Goal: Information Seeking & Learning: Learn about a topic

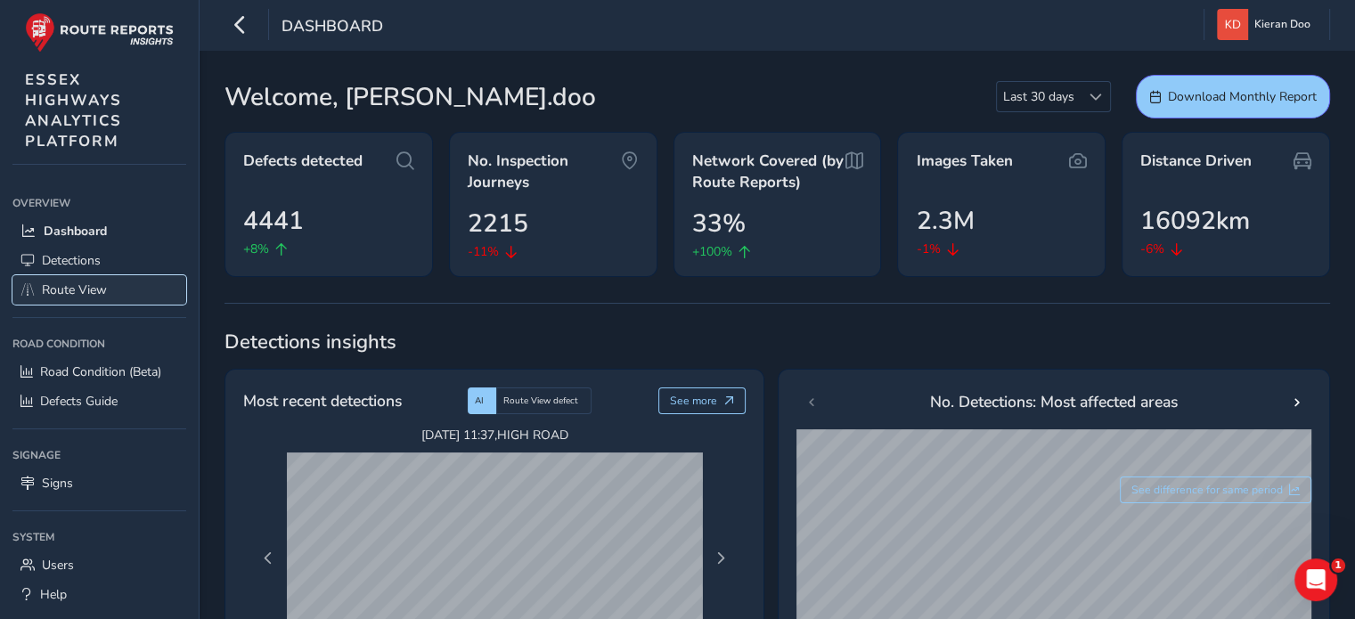
click at [83, 284] on span "Route View" at bounding box center [74, 290] width 65 height 17
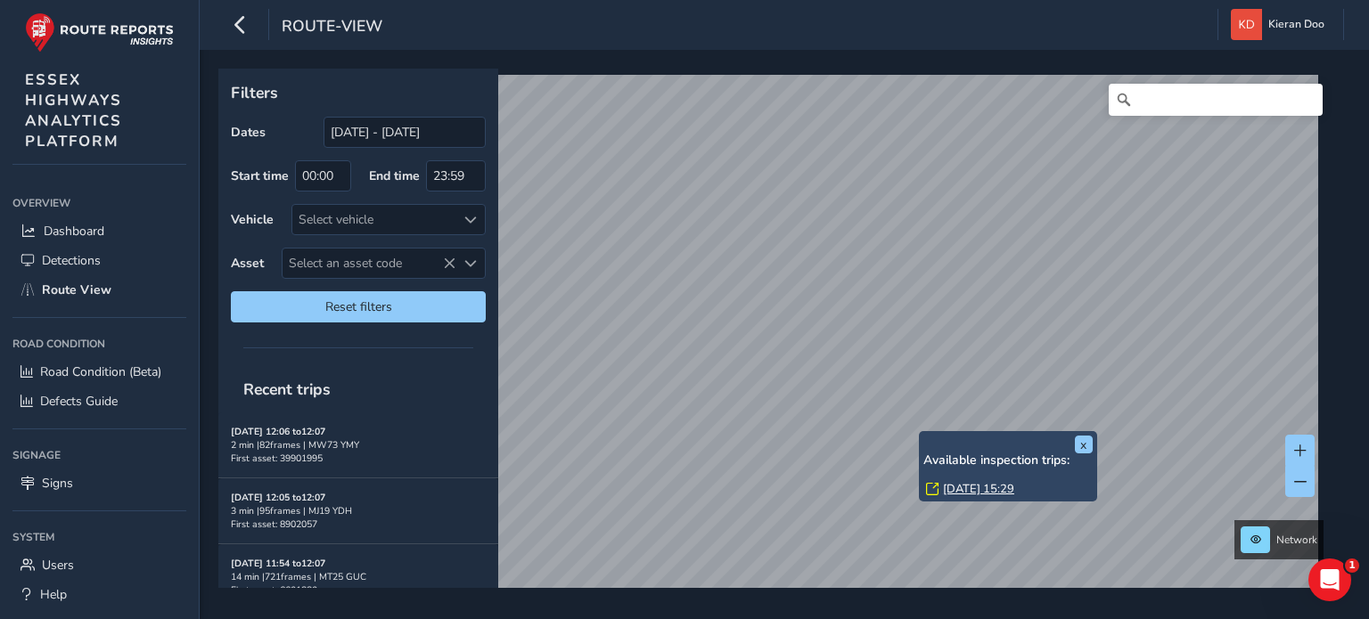
click at [971, 486] on link "[DATE] 15:29" at bounding box center [978, 489] width 71 height 16
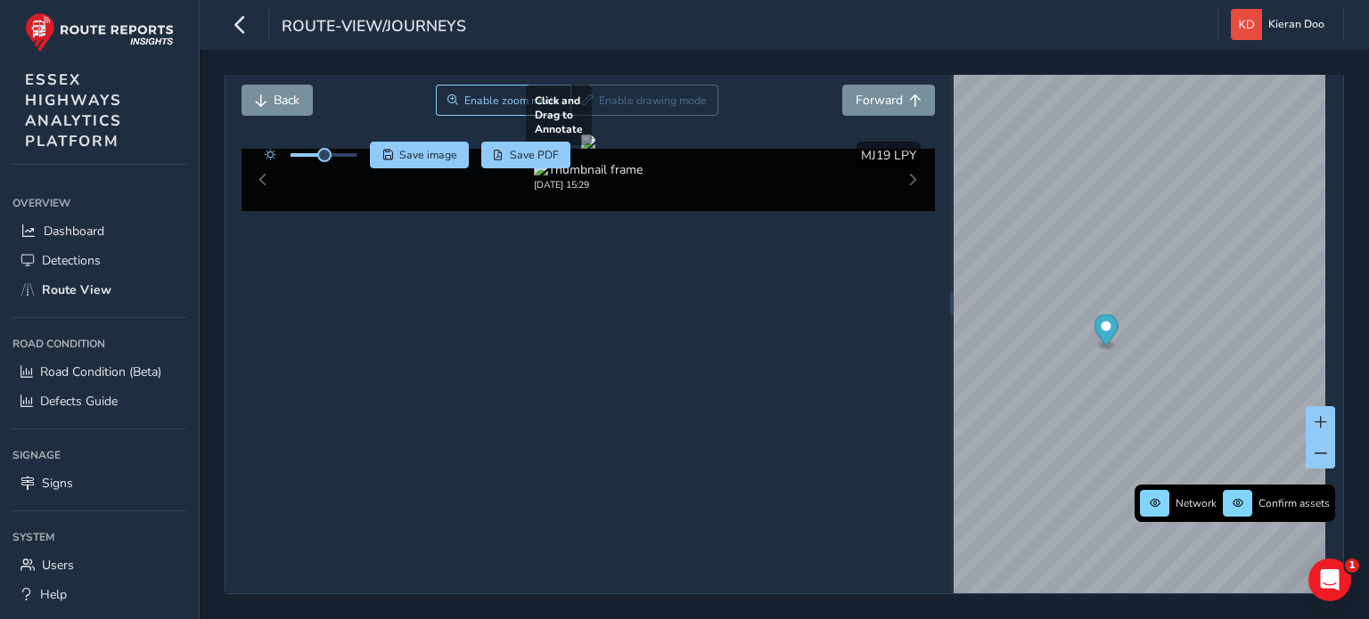
scroll to position [89, 0]
click at [242, 34] on icon "button" at bounding box center [240, 24] width 19 height 31
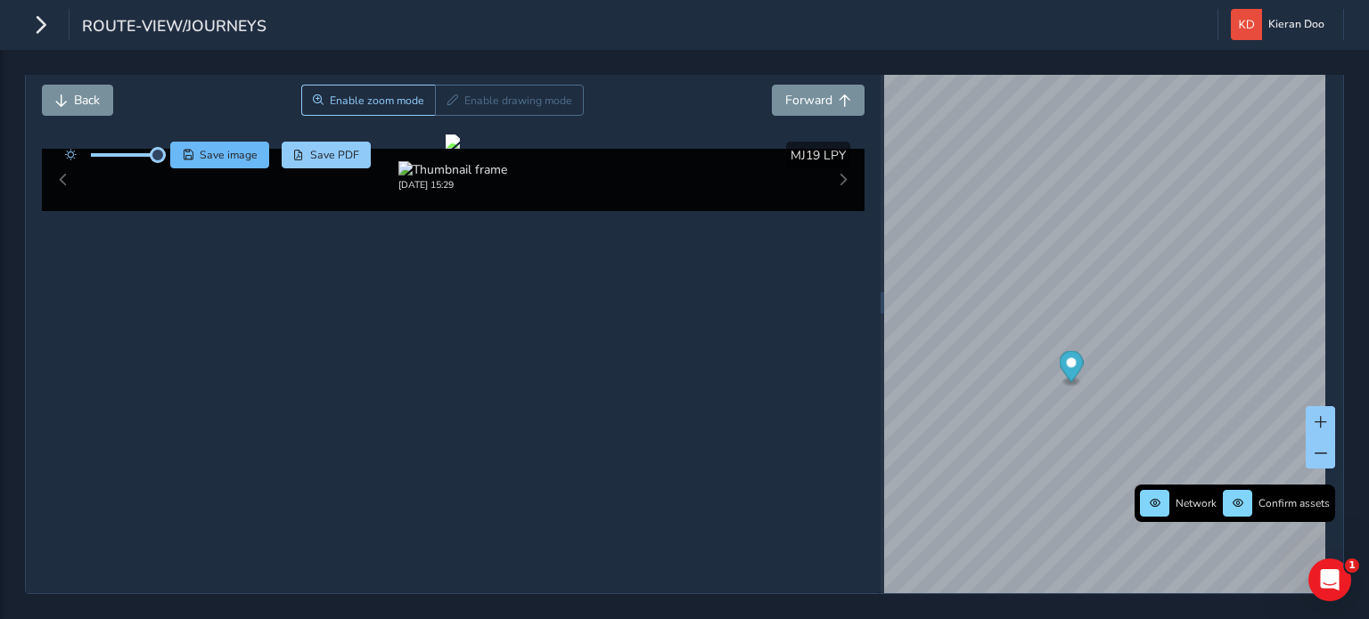
drag, startPoint x: 125, startPoint y: 131, endPoint x: 171, endPoint y: 140, distance: 47.2
click at [171, 142] on div "Save image Save PDF" at bounding box center [213, 155] width 315 height 27
click at [460, 149] on div at bounding box center [453, 142] width 14 height 14
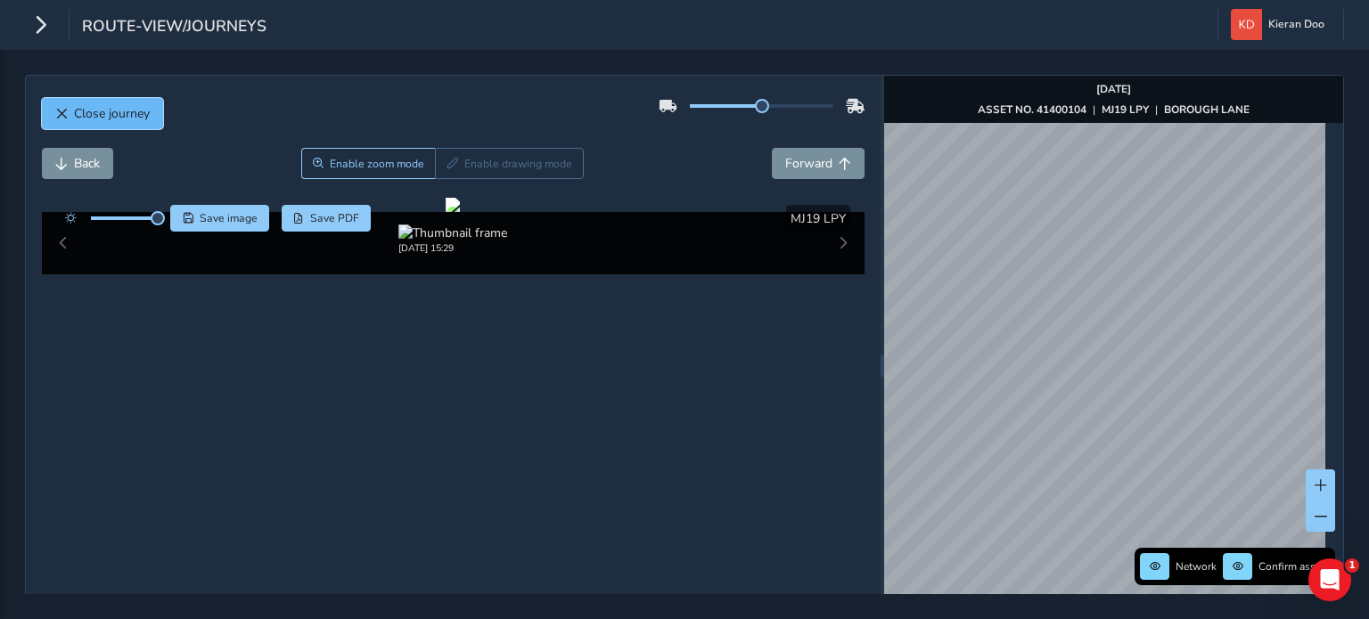
click at [84, 106] on span "Close journey" at bounding box center [112, 113] width 76 height 17
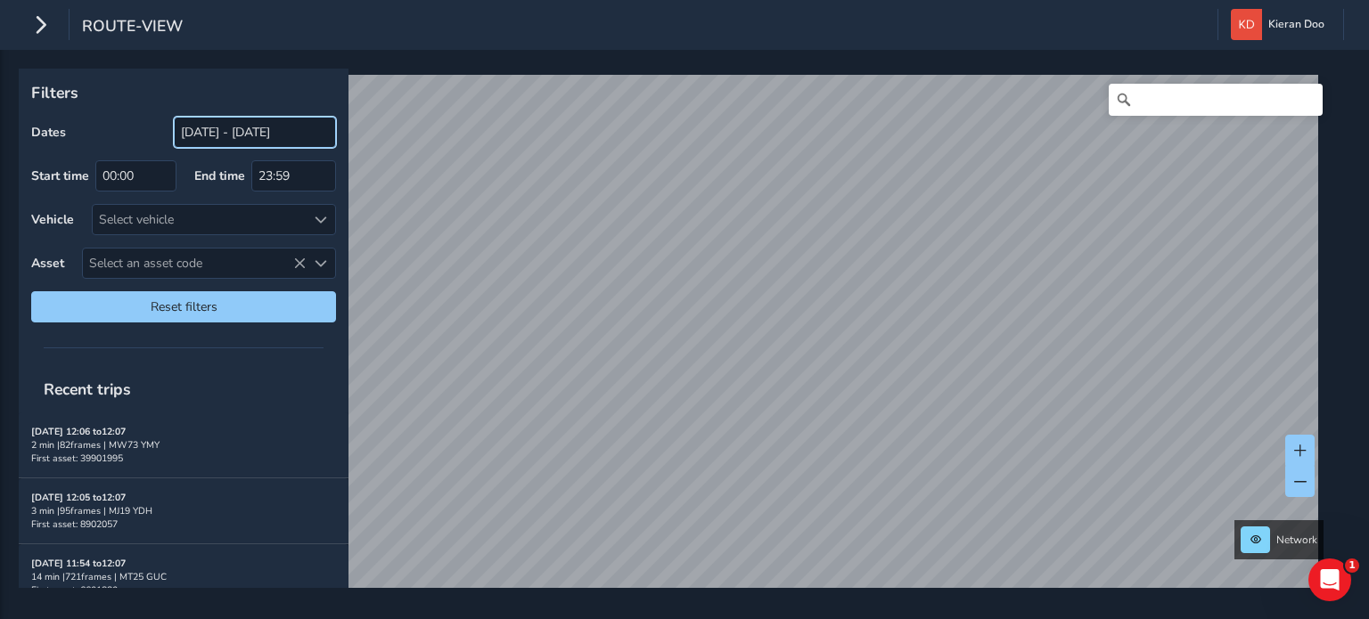
click at [198, 127] on input "[DATE] - [DATE]" at bounding box center [255, 132] width 162 height 31
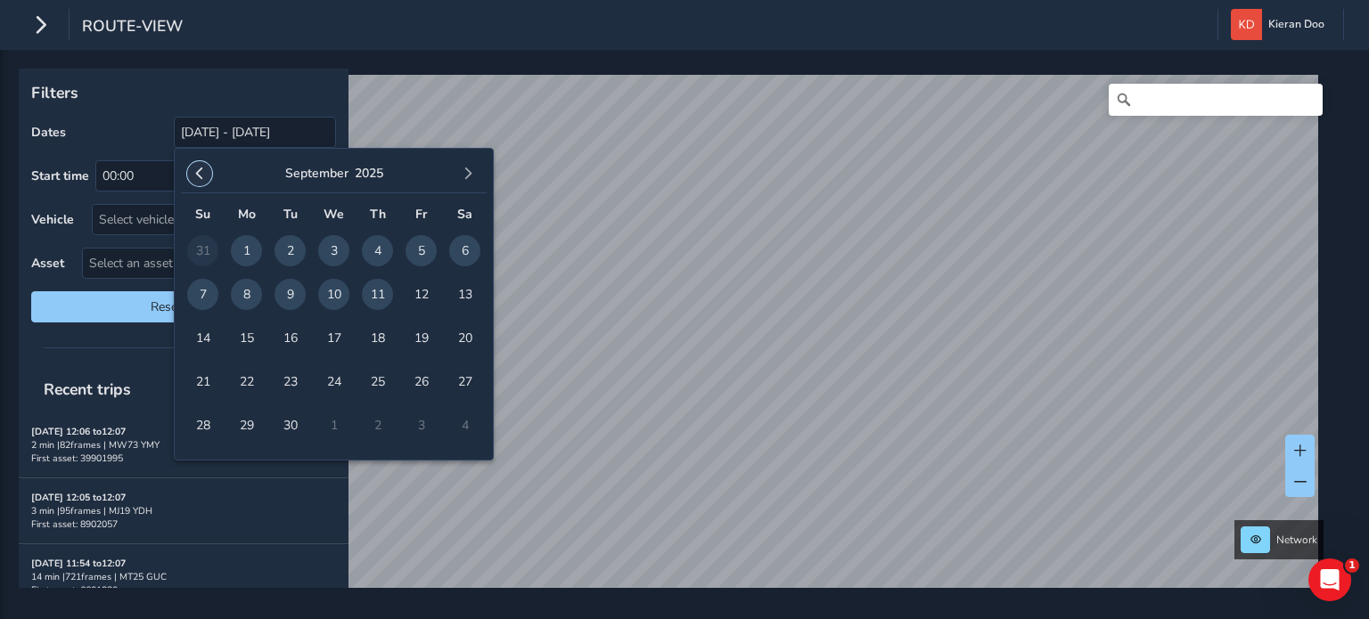
click at [206, 176] on button "button" at bounding box center [199, 173] width 25 height 25
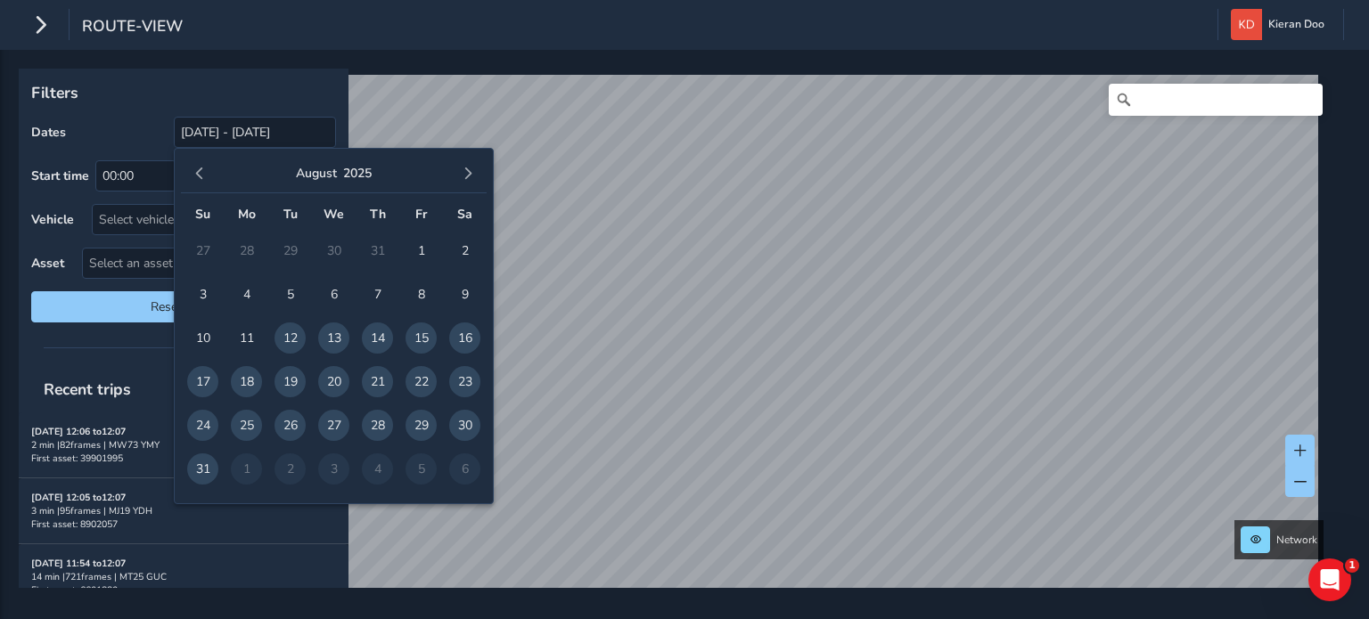
click at [206, 176] on button "button" at bounding box center [199, 173] width 25 height 25
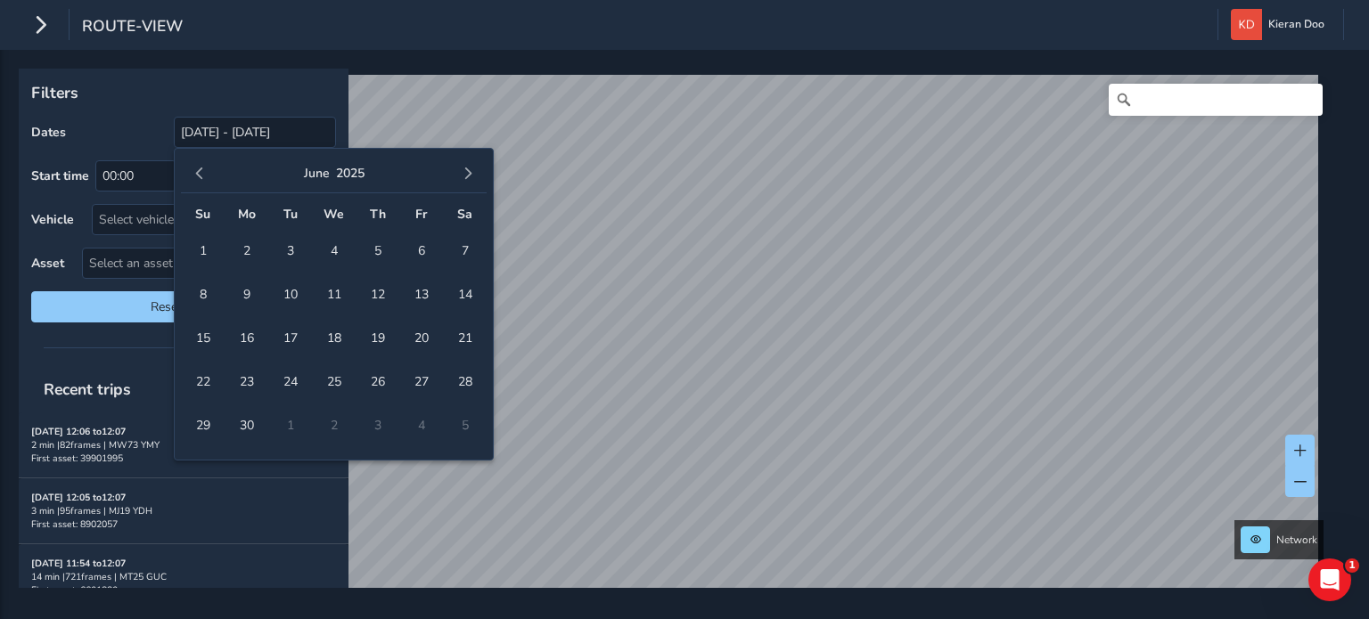
click at [206, 176] on button "button" at bounding box center [199, 173] width 25 height 25
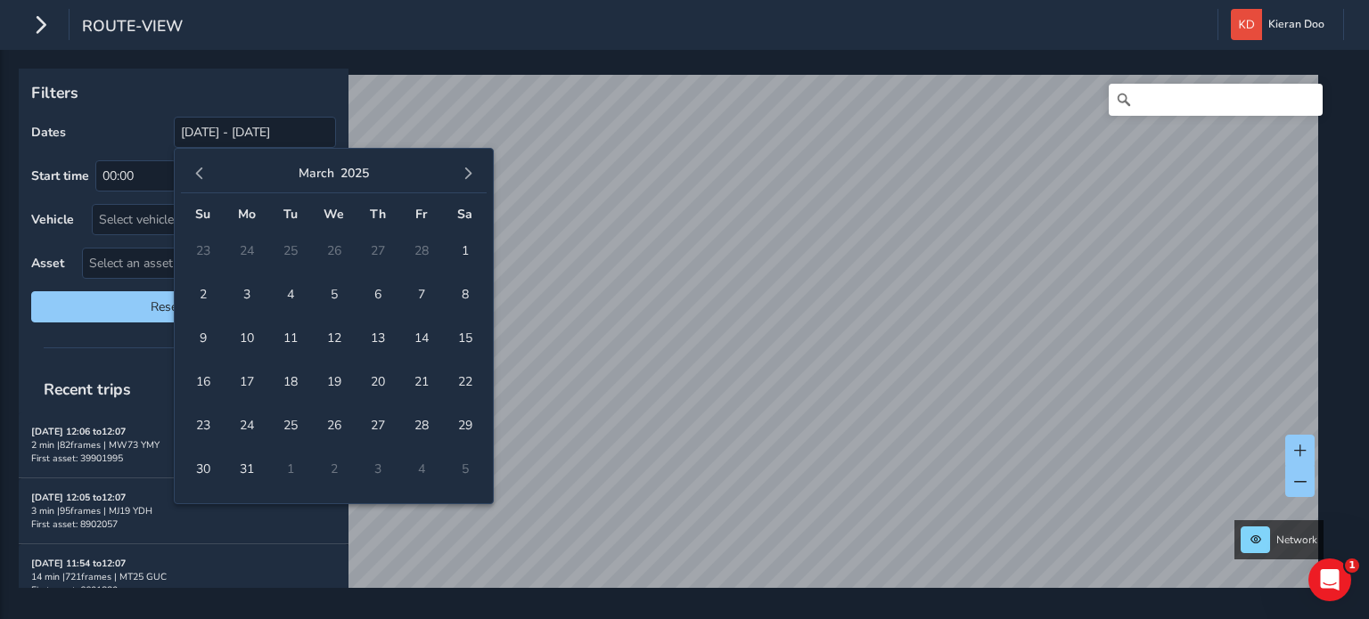
click at [206, 176] on button "button" at bounding box center [199, 173] width 25 height 25
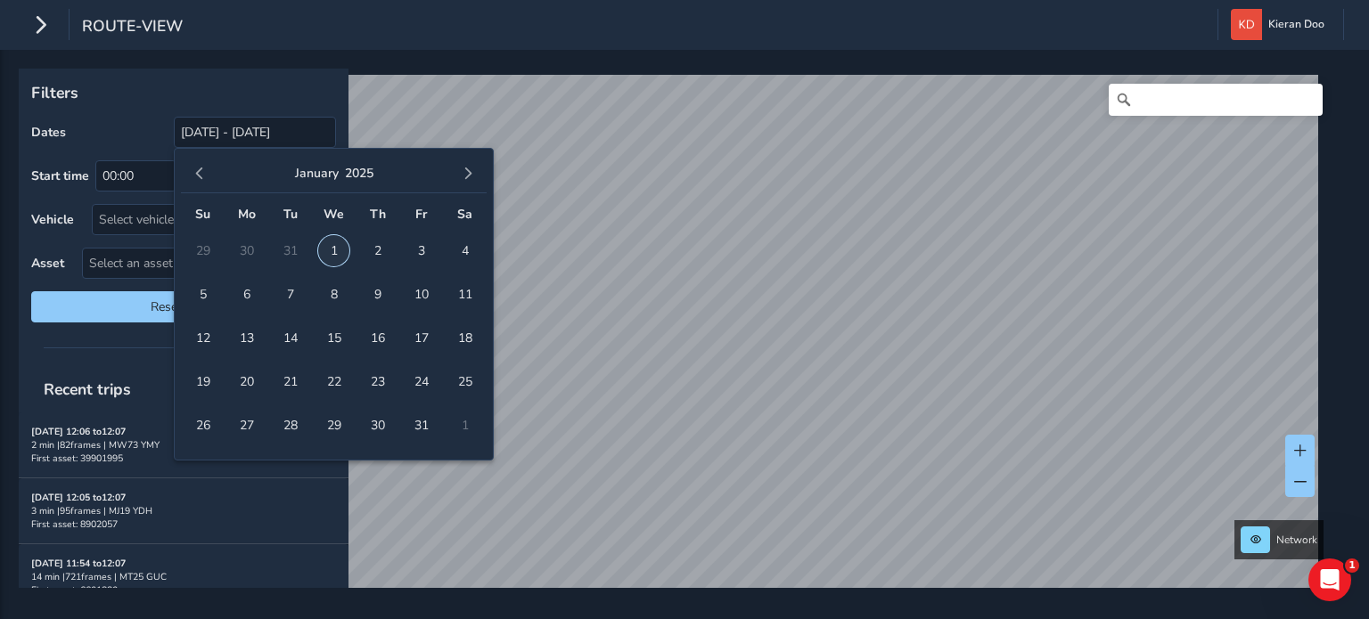
click at [335, 247] on span "1" at bounding box center [333, 250] width 31 height 31
click at [471, 174] on span "button" at bounding box center [468, 174] width 12 height 12
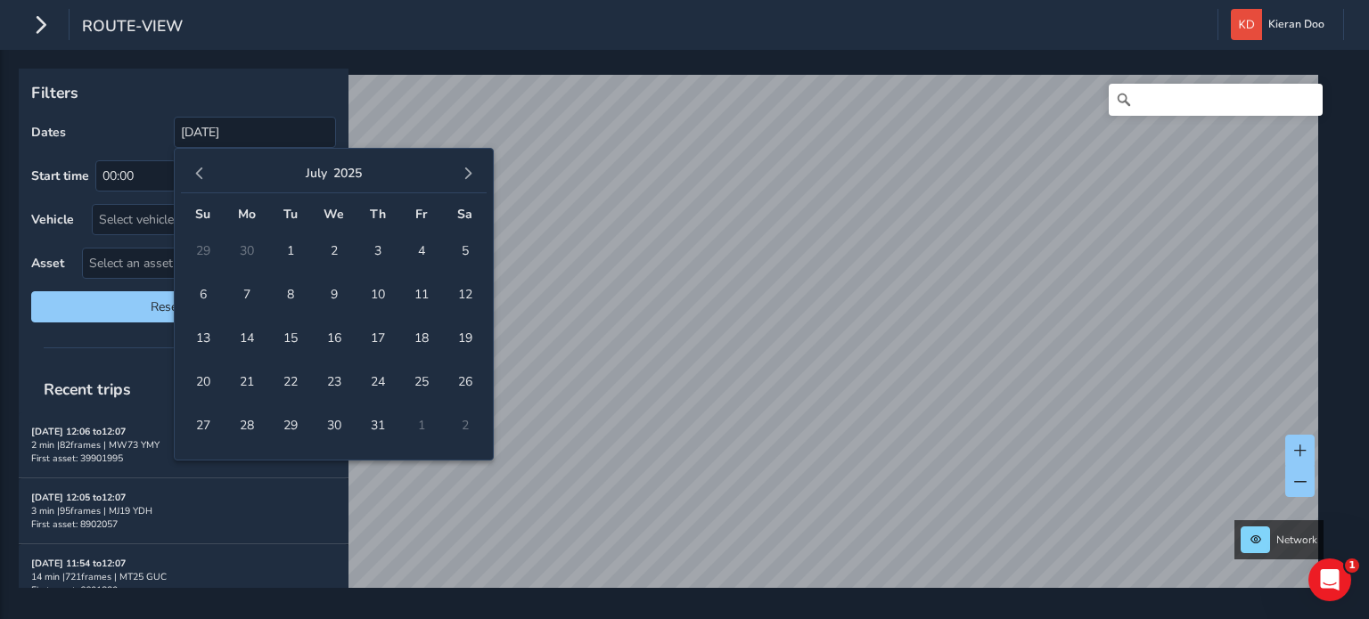
click at [471, 174] on span "button" at bounding box center [468, 174] width 12 height 12
click at [468, 160] on div "[DATE]" at bounding box center [334, 174] width 306 height 38
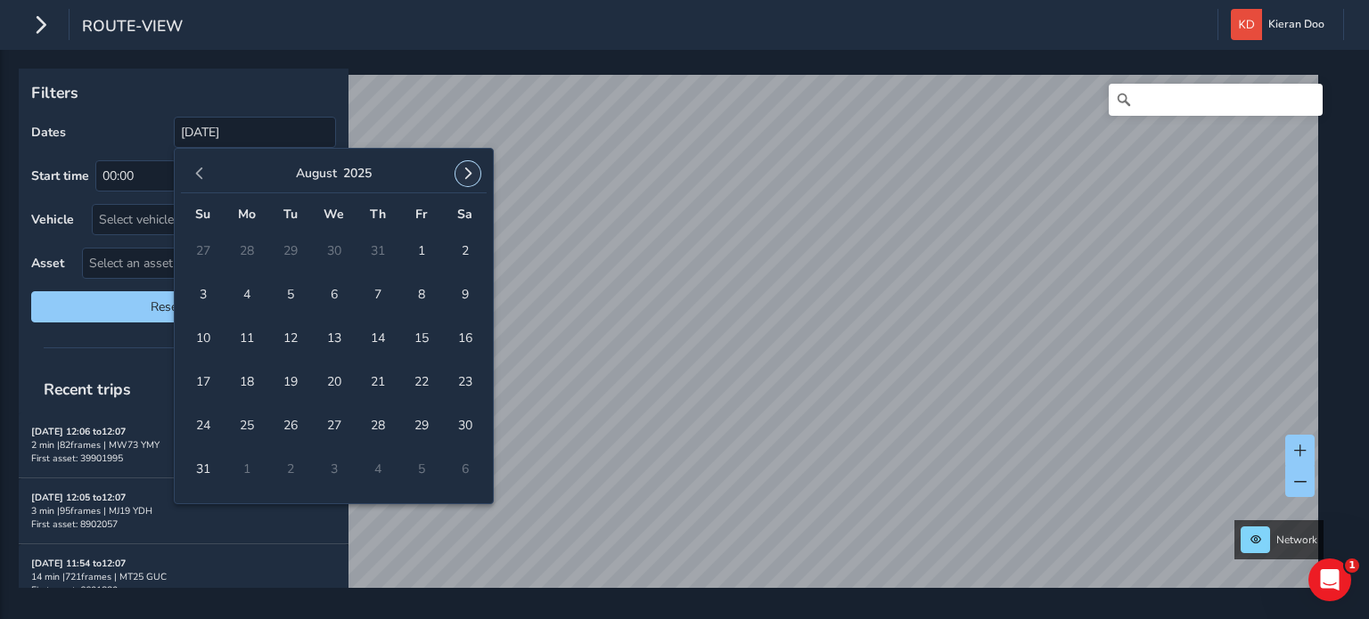
click at [465, 168] on span "button" at bounding box center [468, 174] width 12 height 12
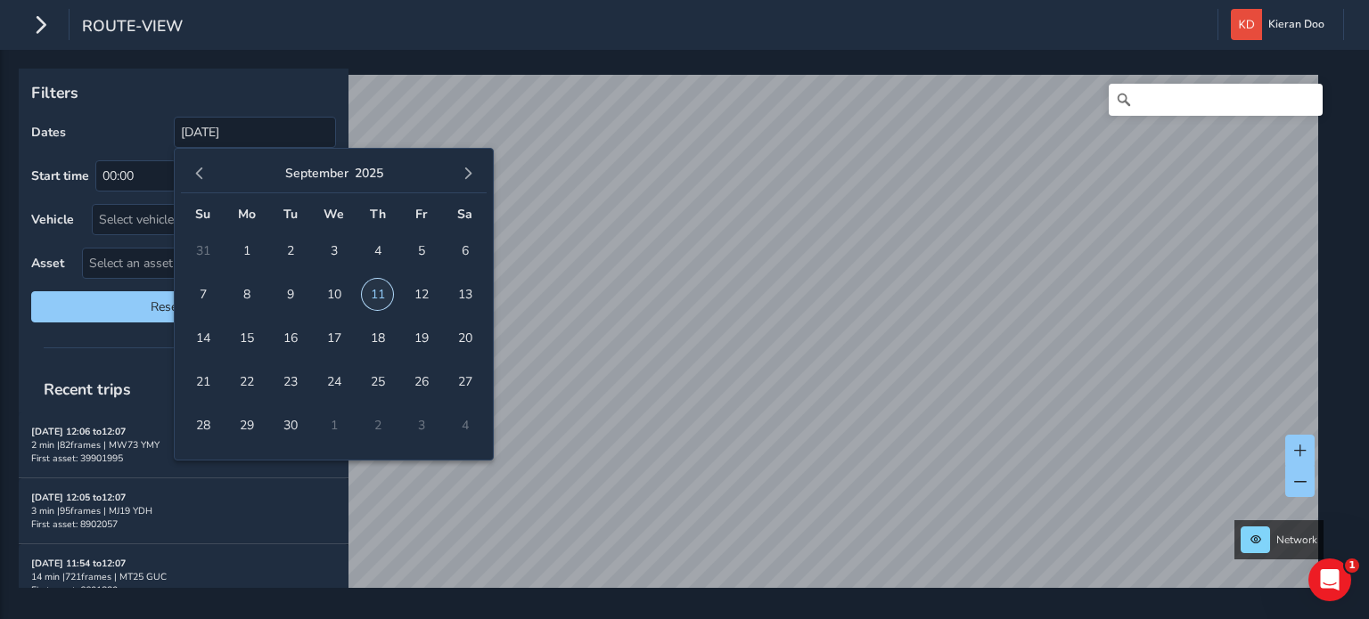
click at [372, 299] on span "11" at bounding box center [377, 294] width 31 height 31
type input "[DATE] - [DATE]"
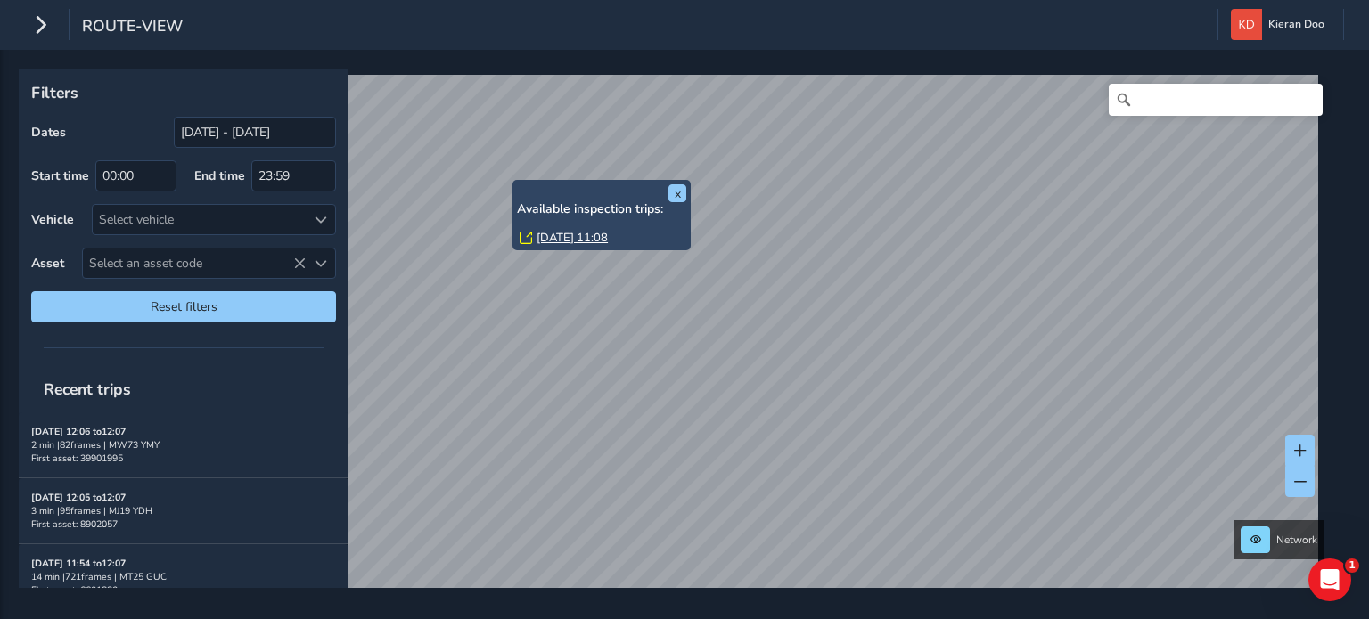
click at [553, 240] on link "[DATE] 11:08" at bounding box center [571, 238] width 71 height 16
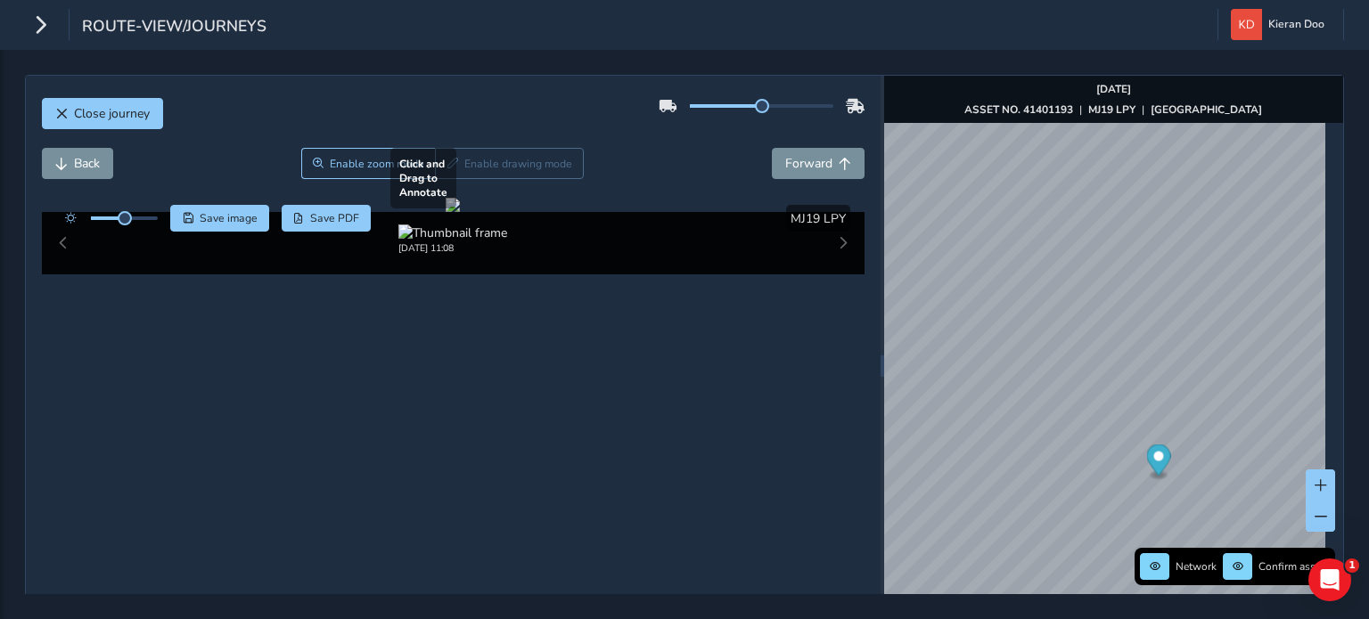
click at [460, 212] on div at bounding box center [453, 205] width 14 height 14
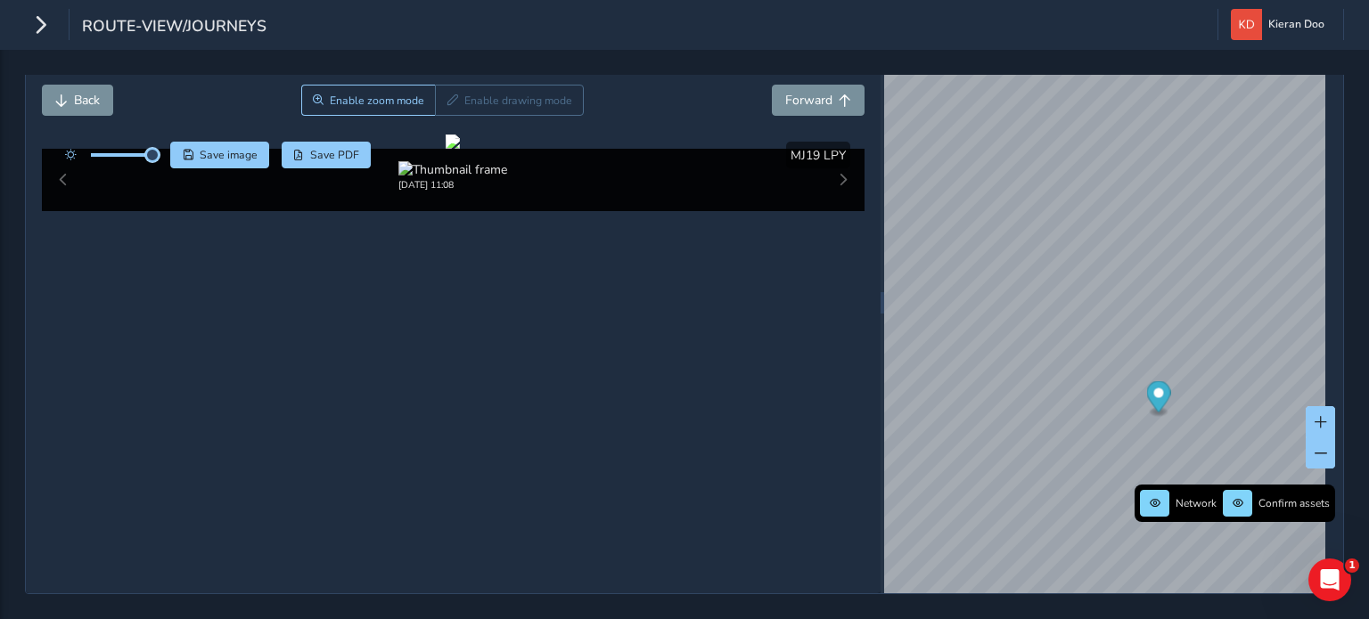
drag, startPoint x: 125, startPoint y: 130, endPoint x: 153, endPoint y: 142, distance: 30.8
click at [153, 142] on div at bounding box center [107, 155] width 102 height 27
click at [446, 149] on div at bounding box center [453, 142] width 14 height 14
